Goal: Task Accomplishment & Management: Manage account settings

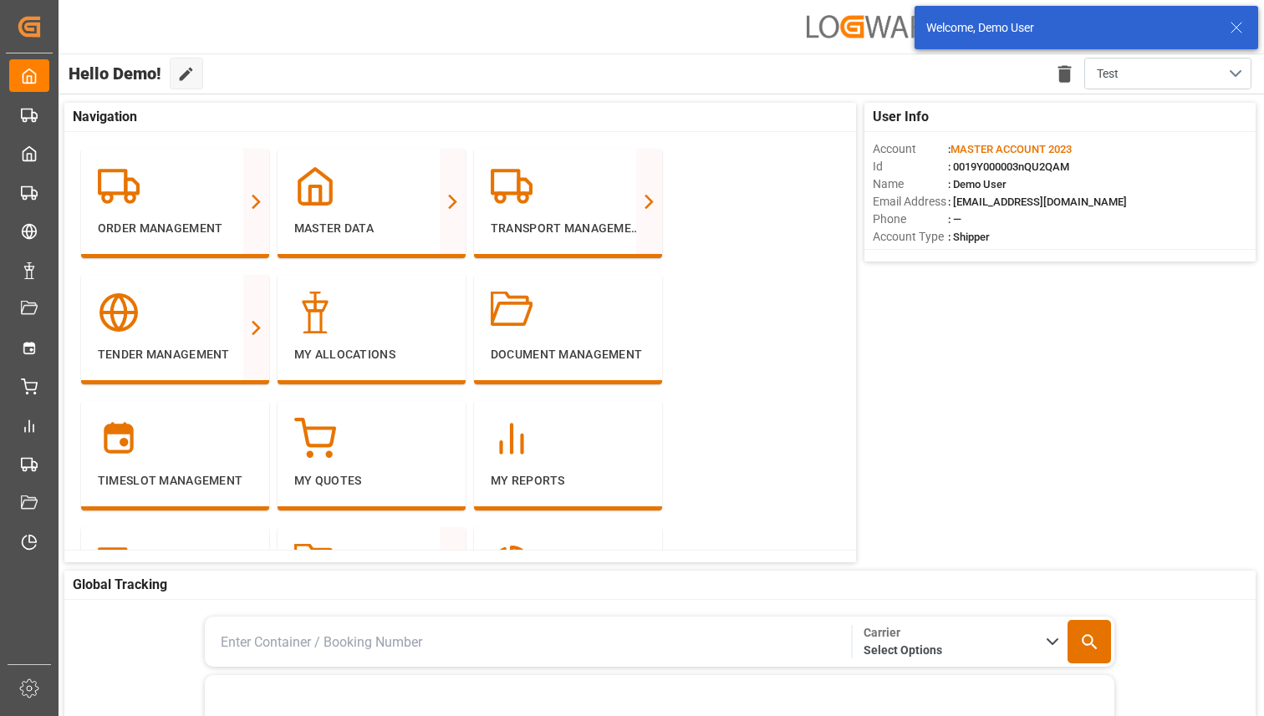
click at [1245, 31] on icon at bounding box center [1236, 28] width 20 height 20
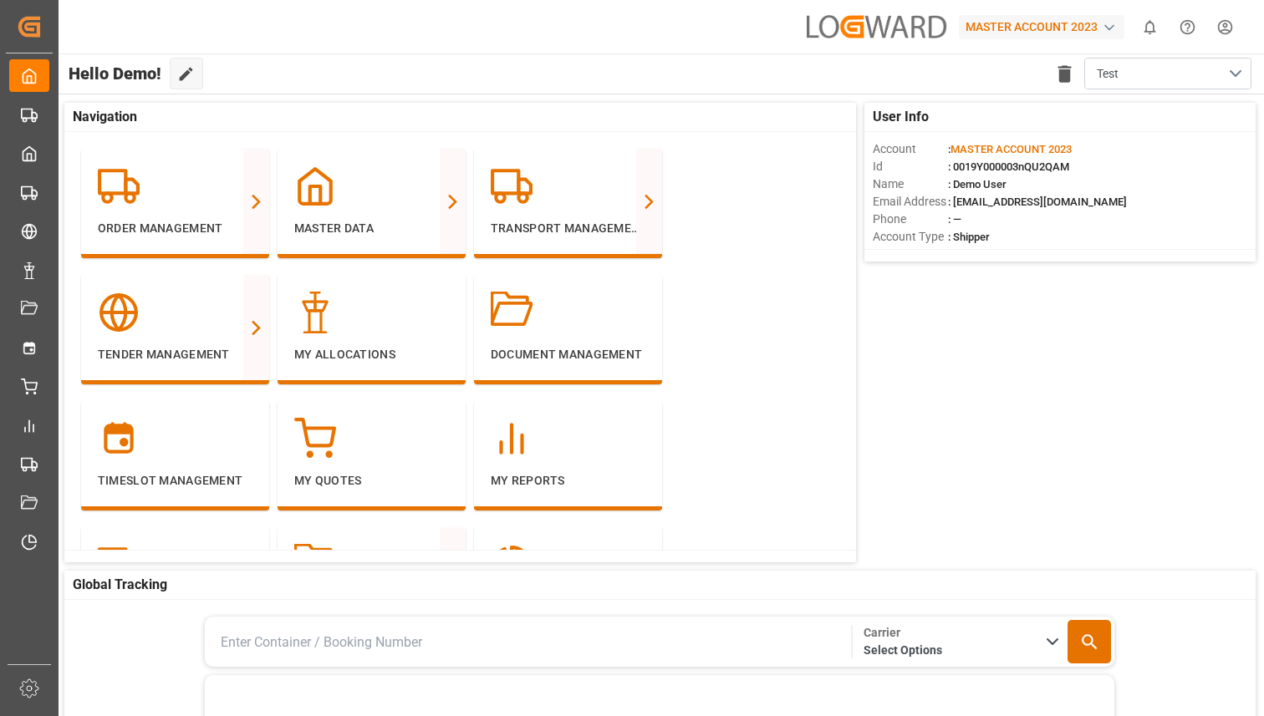
click at [1079, 31] on div "MASTER ACCOUNT 2023" at bounding box center [1042, 27] width 166 height 24
click at [278, 145] on html "Created by potrace 1.15, written by [PERSON_NAME] [DATE]-[DATE] Created by potr…" at bounding box center [632, 358] width 1264 height 716
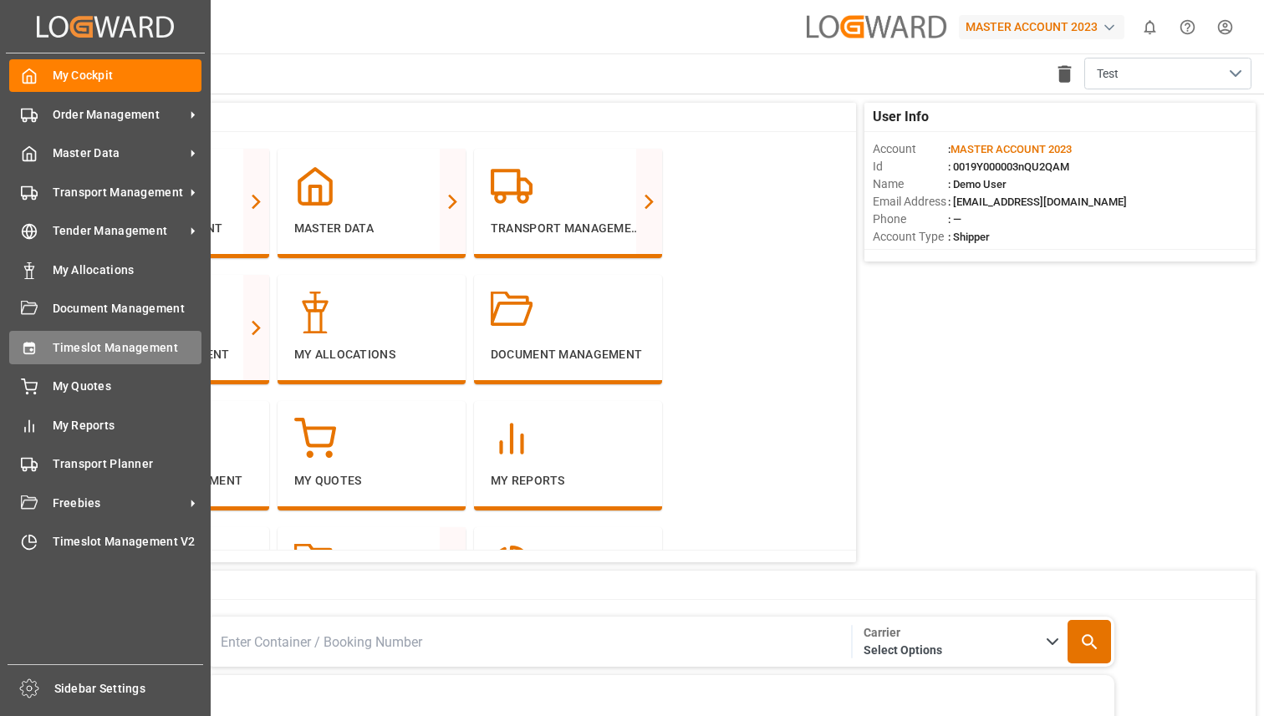
click at [131, 337] on div "Timeslot Management Timeslot Management" at bounding box center [105, 347] width 192 height 33
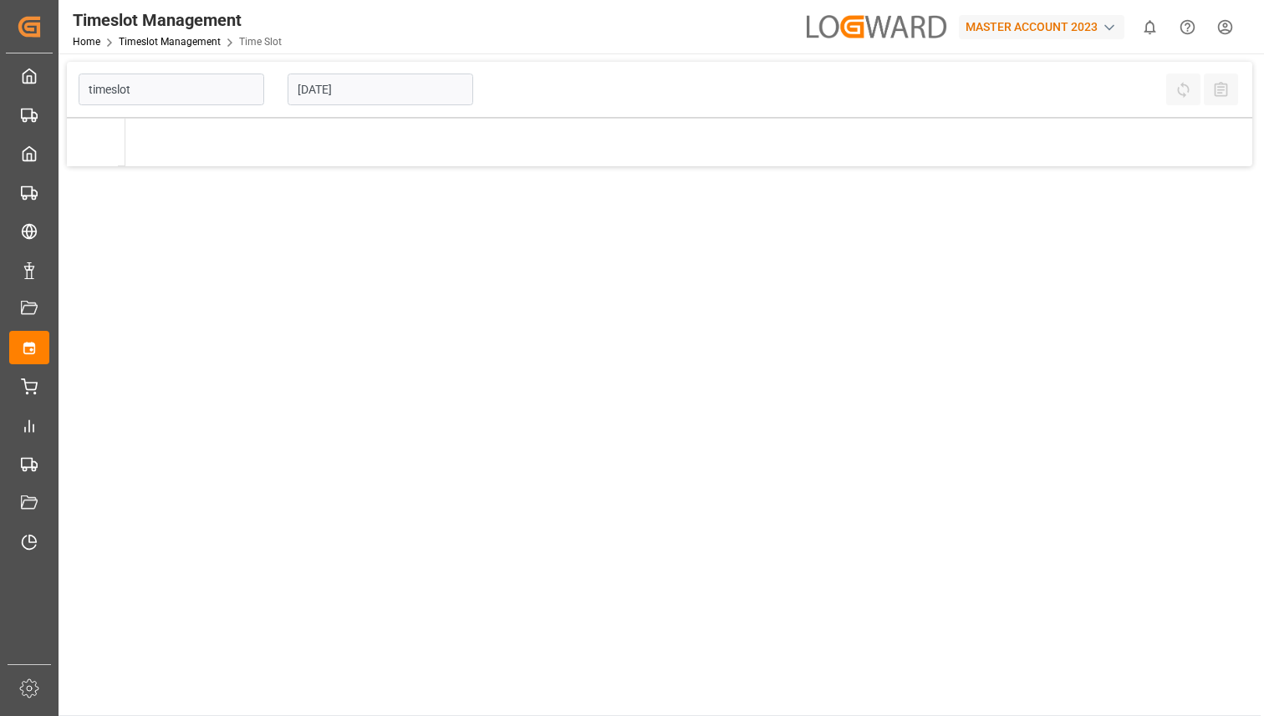
type input "Time Slot"
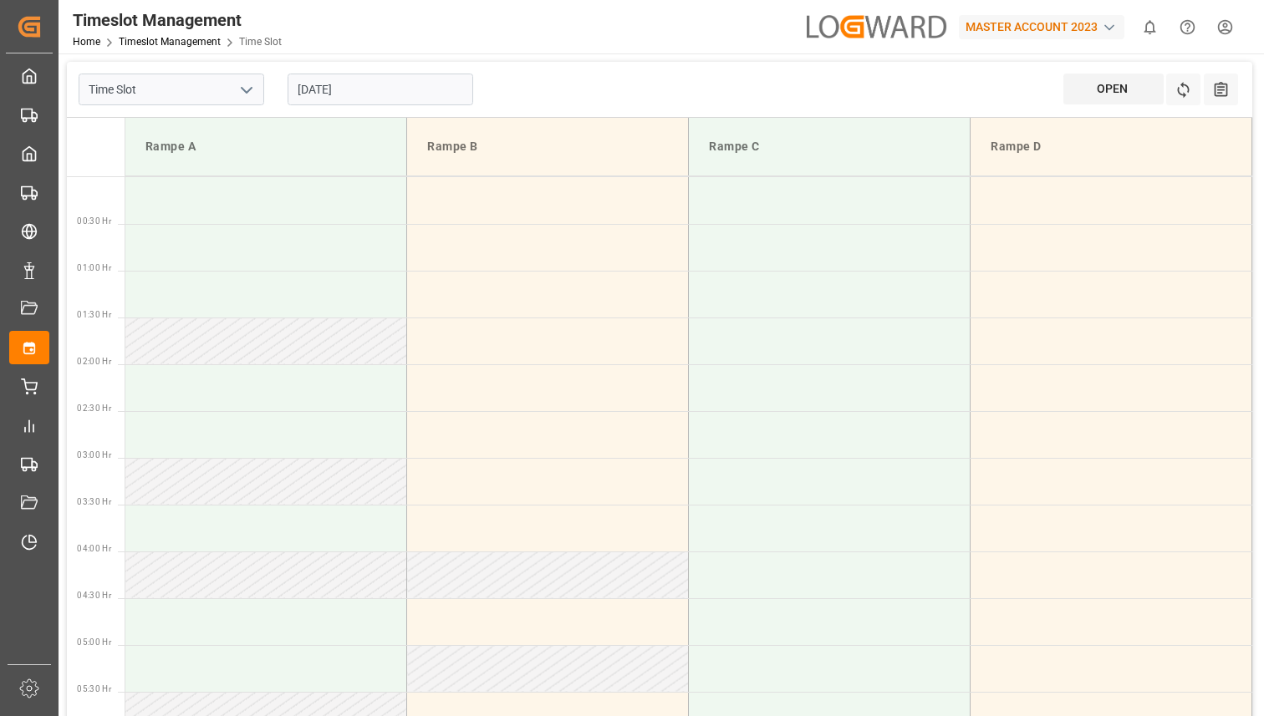
click at [256, 89] on icon "open menu" at bounding box center [247, 90] width 20 height 20
click at [256, 89] on icon "close menu" at bounding box center [247, 90] width 20 height 20
click at [256, 89] on icon "open menu" at bounding box center [247, 90] width 20 height 20
click at [256, 89] on icon "close menu" at bounding box center [247, 90] width 20 height 20
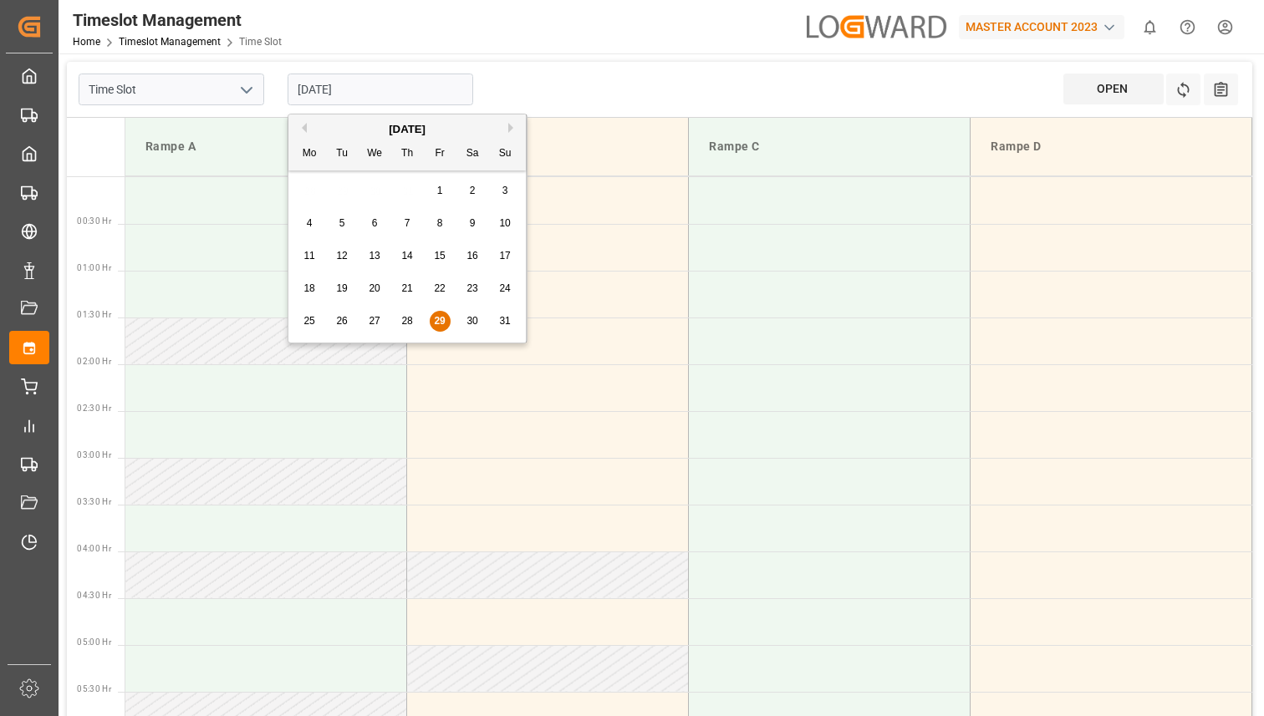
click at [349, 86] on input "[DATE]" at bounding box center [381, 90] width 186 height 32
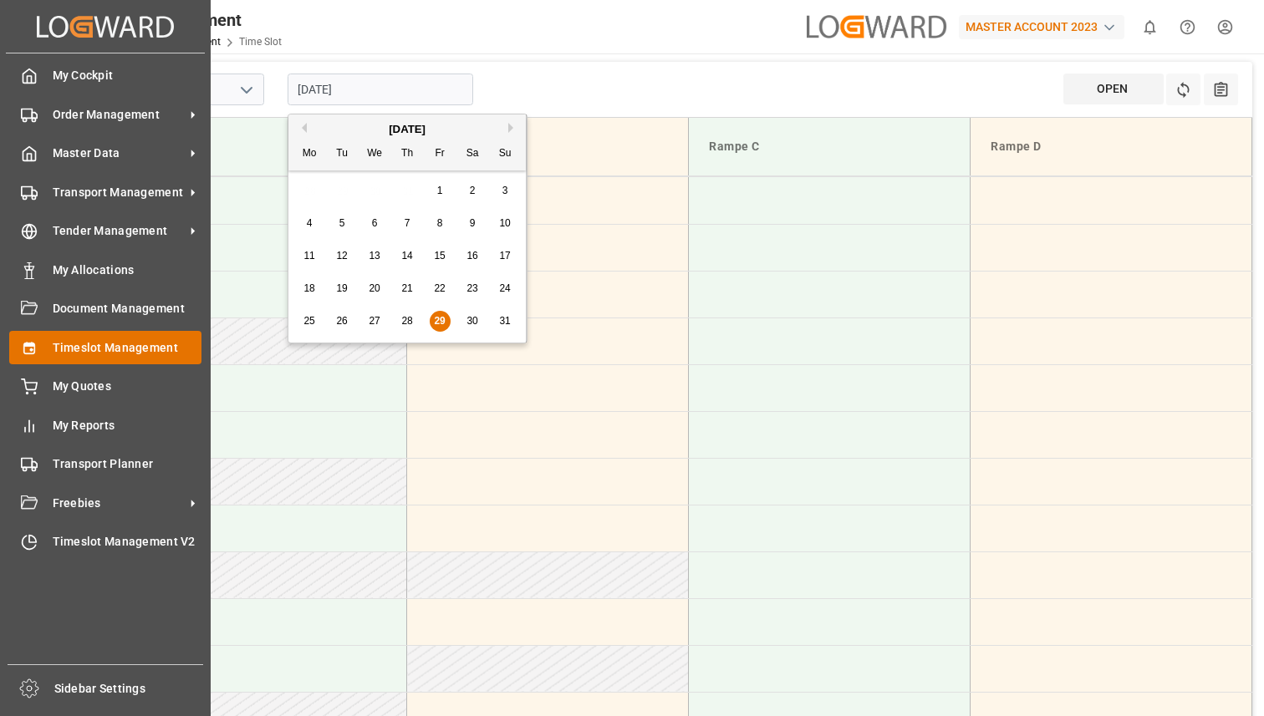
click at [71, 355] on span "Timeslot Management" at bounding box center [128, 348] width 150 height 18
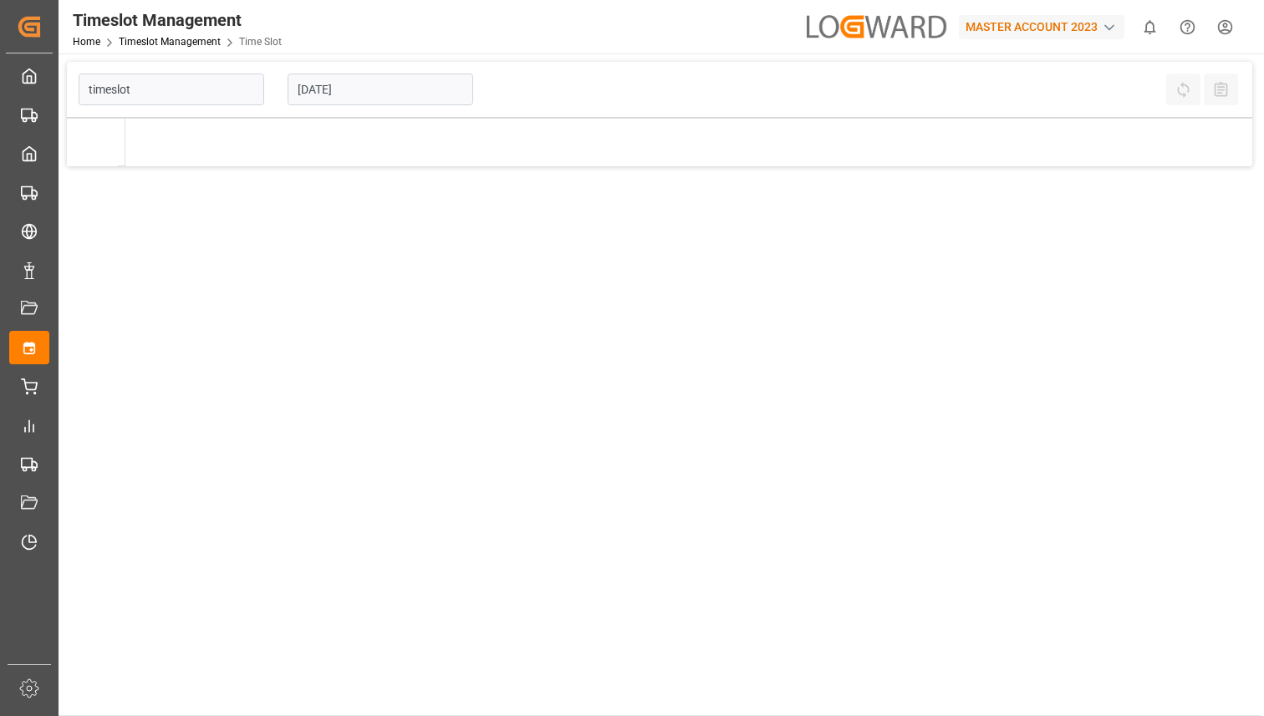
type input "Time Slot"
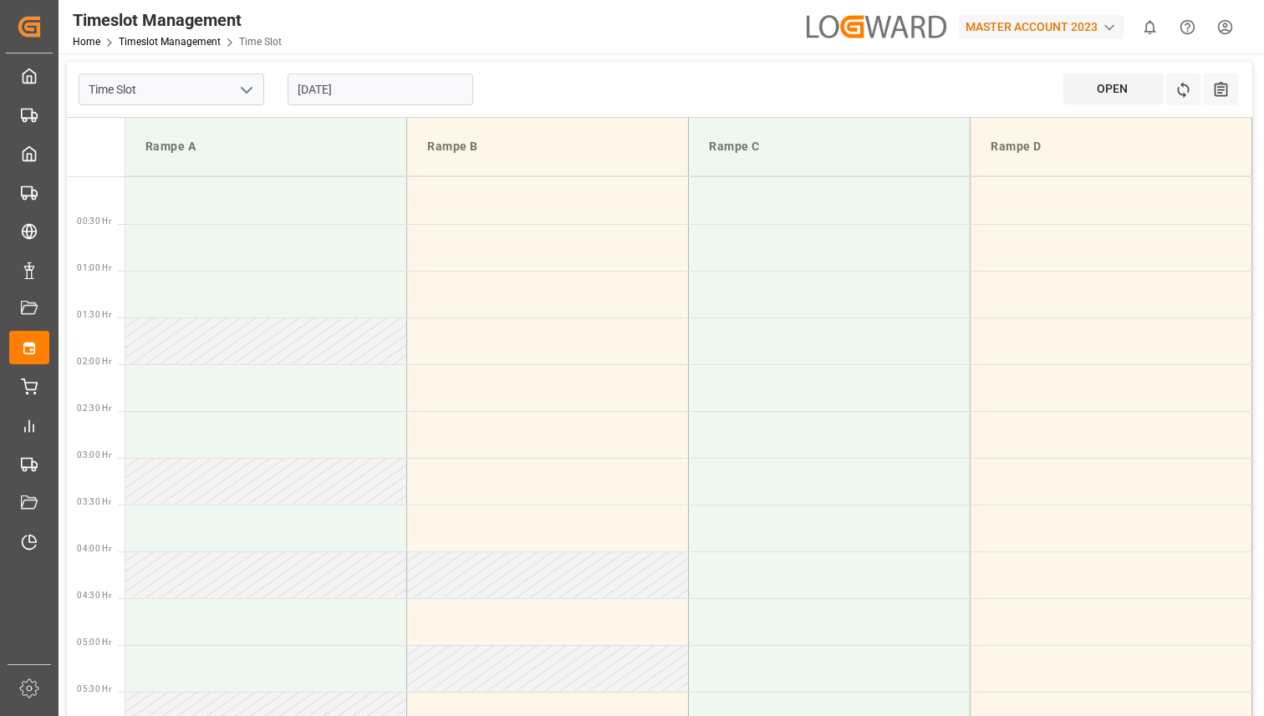
click at [485, 65] on div "Time Slot [DATE] OPEN [DOMAIN_NAME] Refresh Time Slots All Audits" at bounding box center [659, 90] width 1185 height 56
click at [1227, 18] on html "Created by potrace 1.15, written by [PERSON_NAME] [DATE]-[DATE] Created by potr…" at bounding box center [632, 358] width 1264 height 716
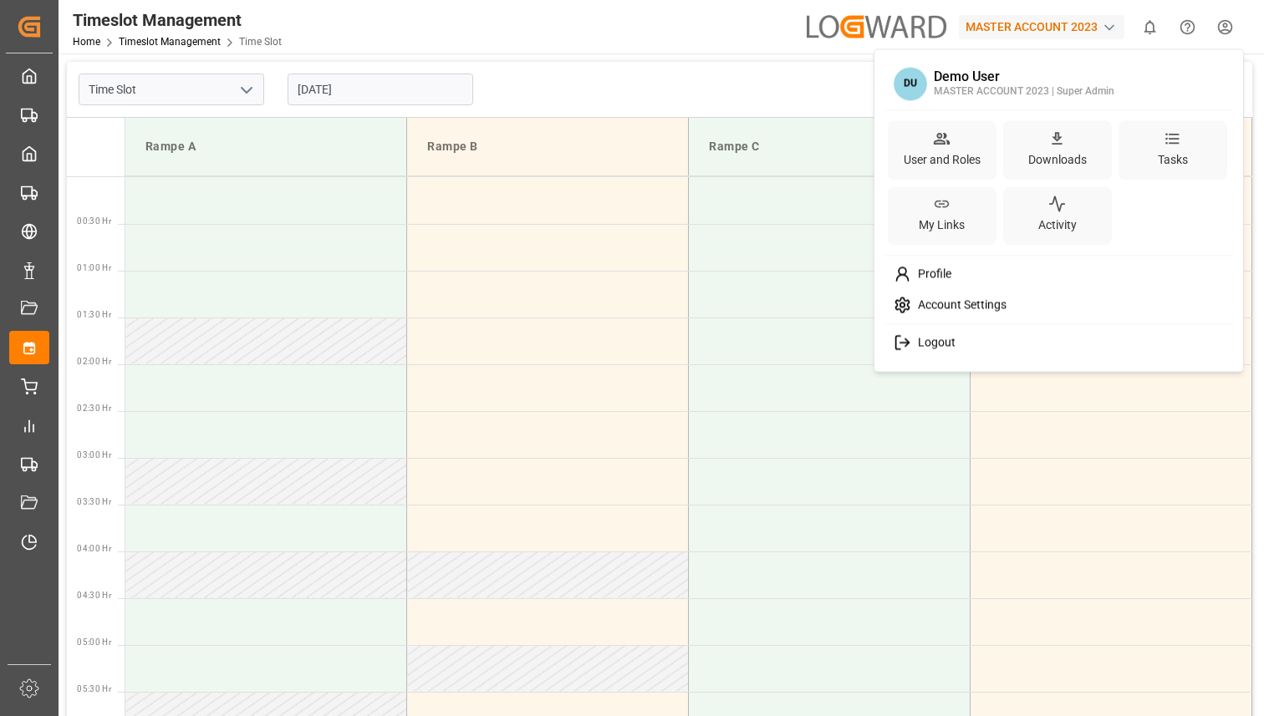
click at [946, 339] on span "Logout" at bounding box center [933, 343] width 44 height 15
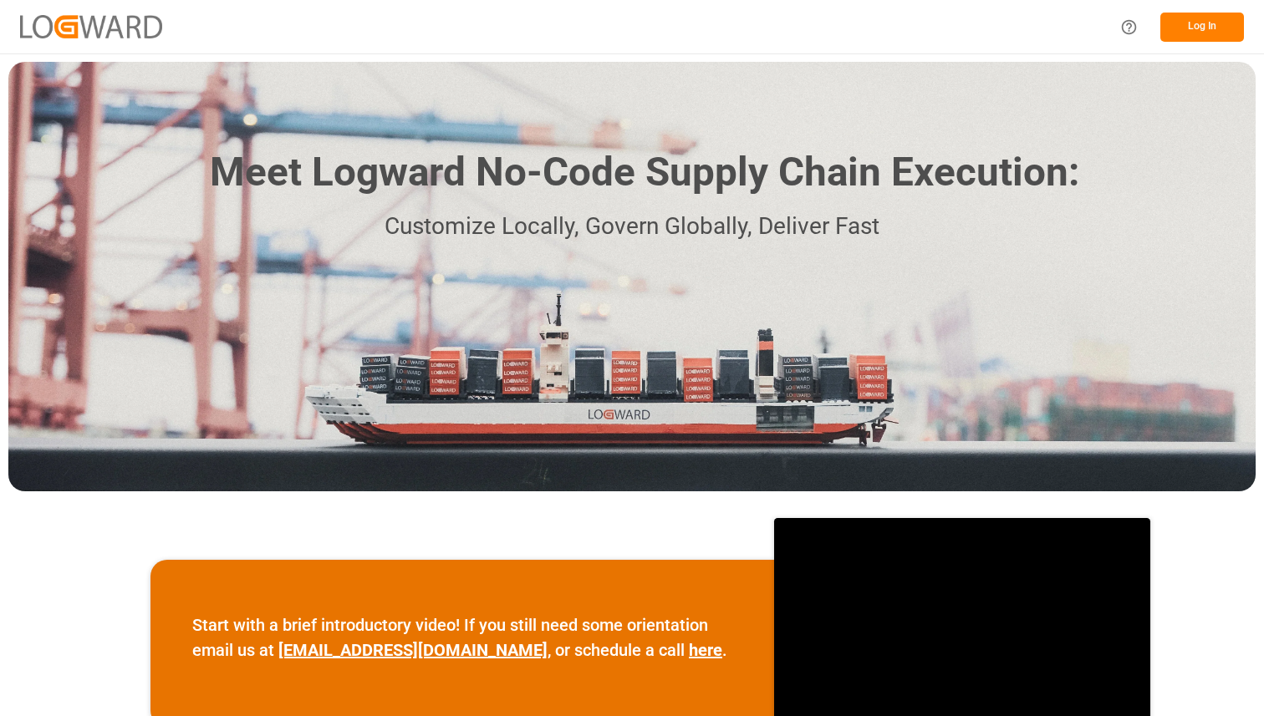
click at [1185, 20] on button "Log In" at bounding box center [1202, 27] width 84 height 29
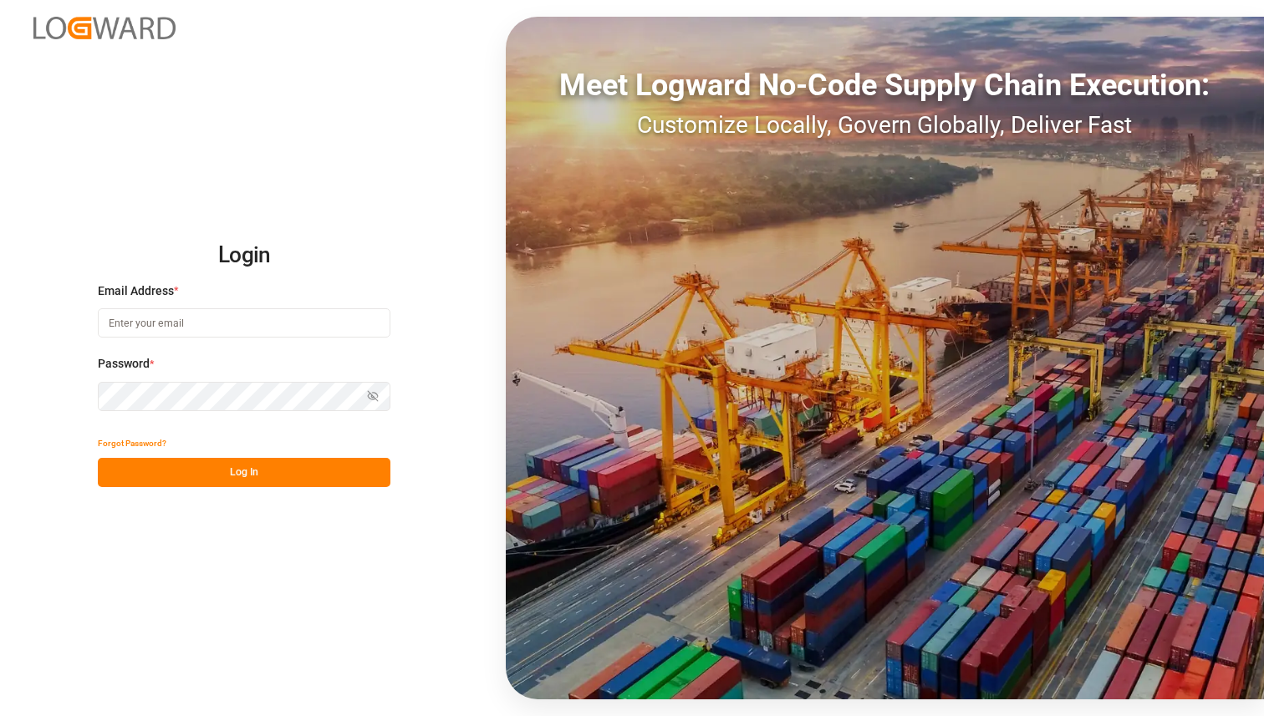
click at [166, 326] on input at bounding box center [244, 322] width 293 height 29
type input "lovish.kumar@logward.com"
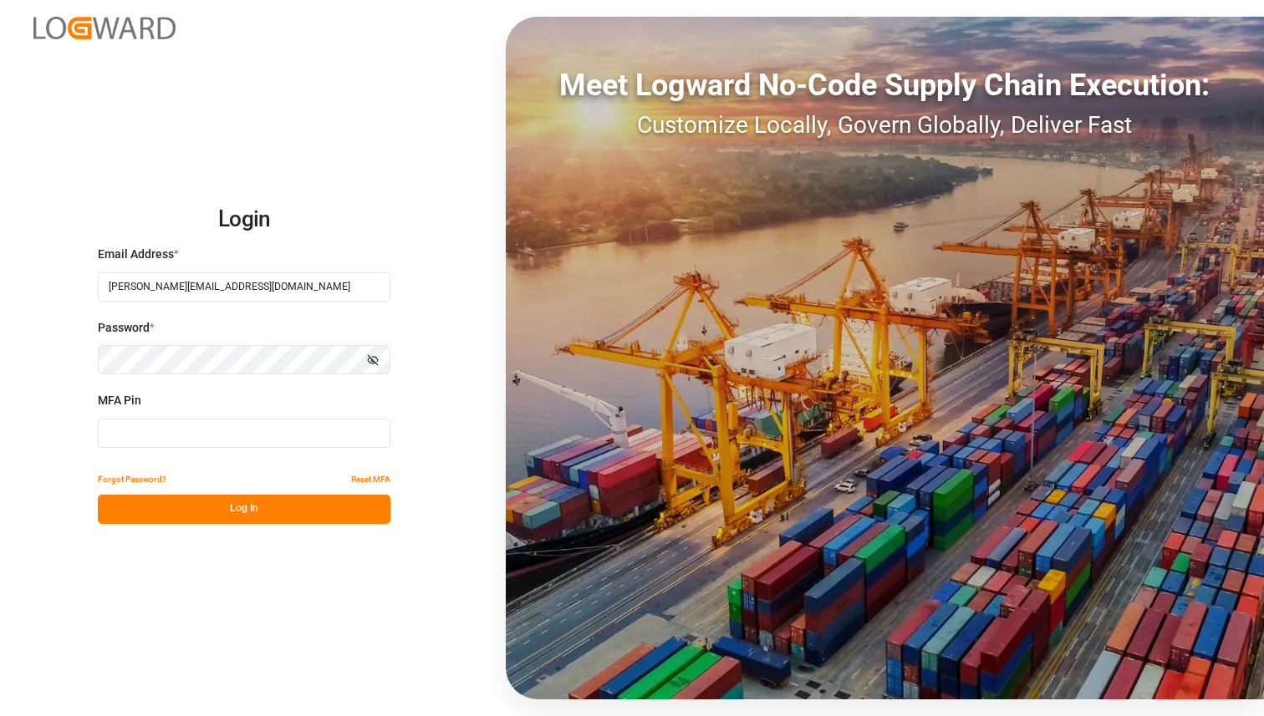
type input "013288"
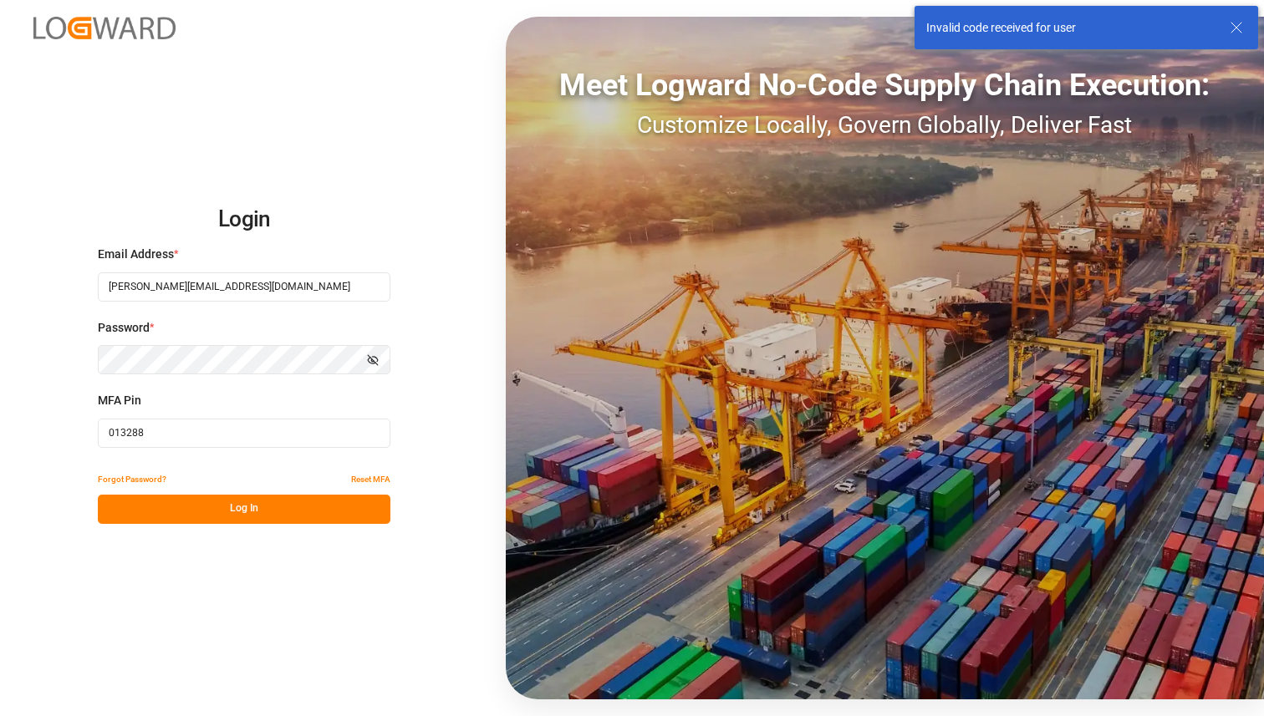
click at [176, 437] on input "013288" at bounding box center [244, 433] width 293 height 29
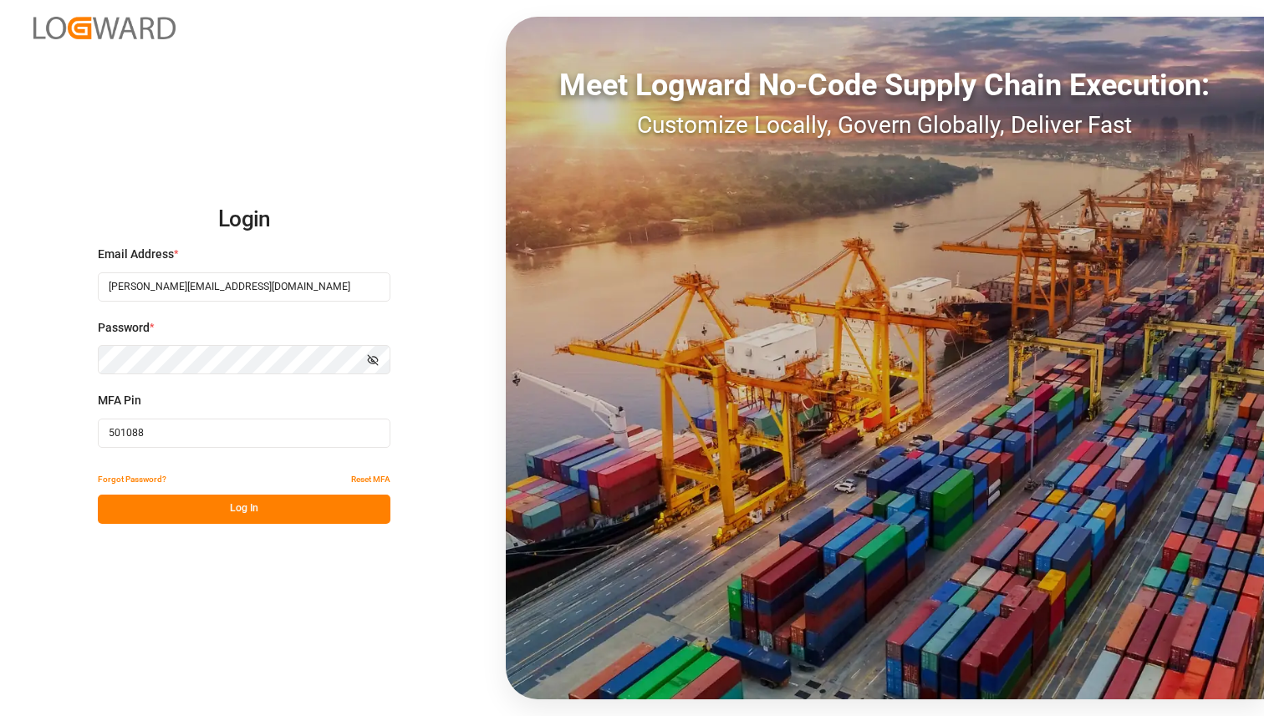
type input "501088"
click at [162, 498] on button "Log In" at bounding box center [244, 509] width 293 height 29
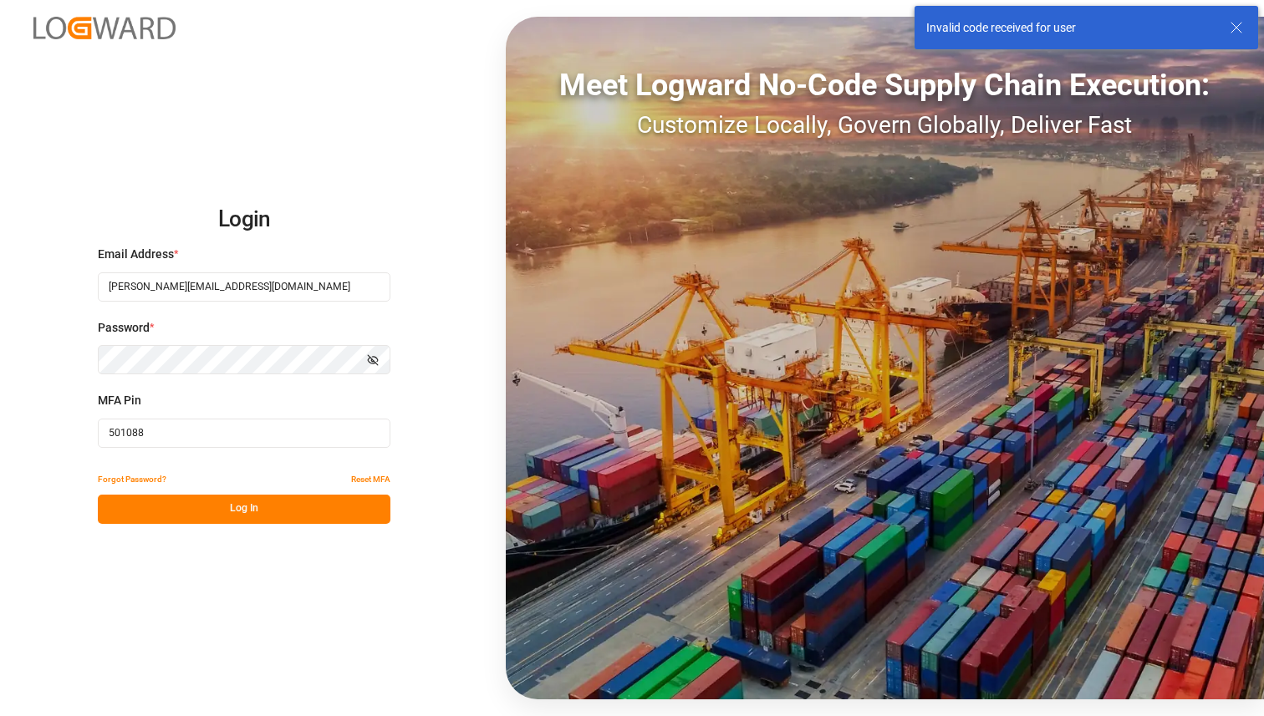
click at [219, 425] on input "501088" at bounding box center [244, 433] width 293 height 29
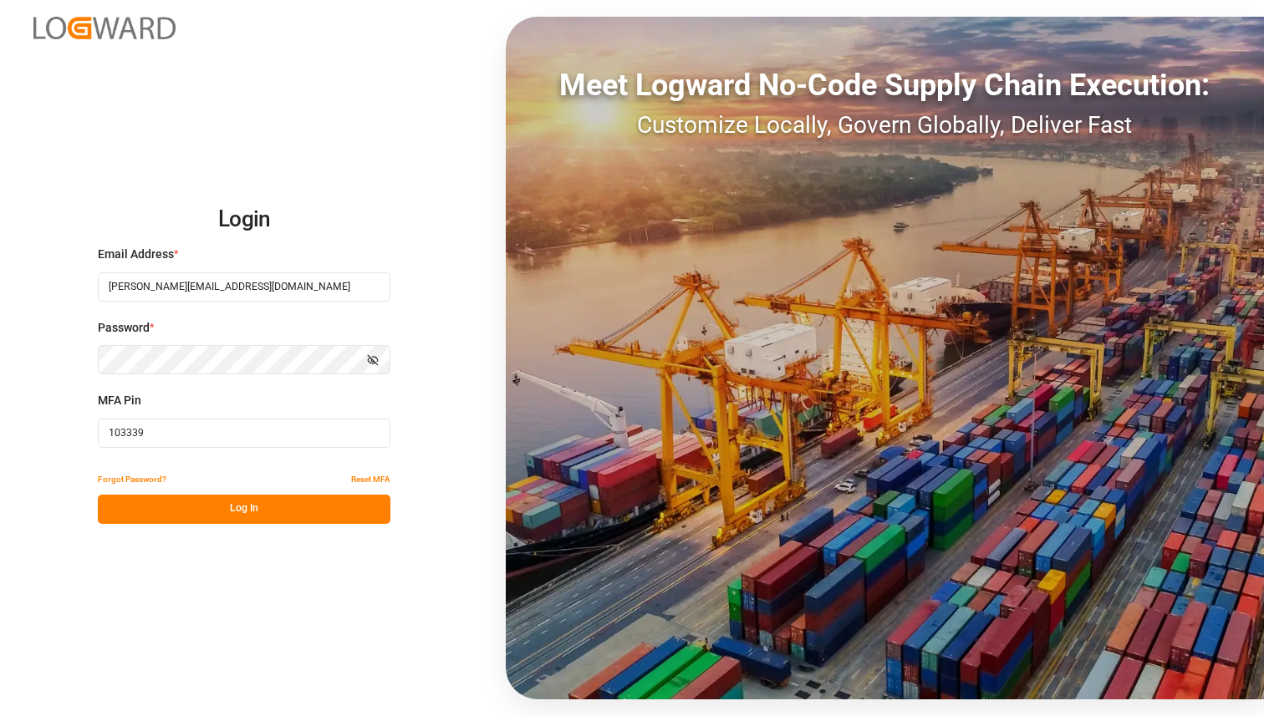
type input "103339"
click at [196, 501] on button "Log In" at bounding box center [244, 509] width 293 height 29
